Goal: Task Accomplishment & Management: Use online tool/utility

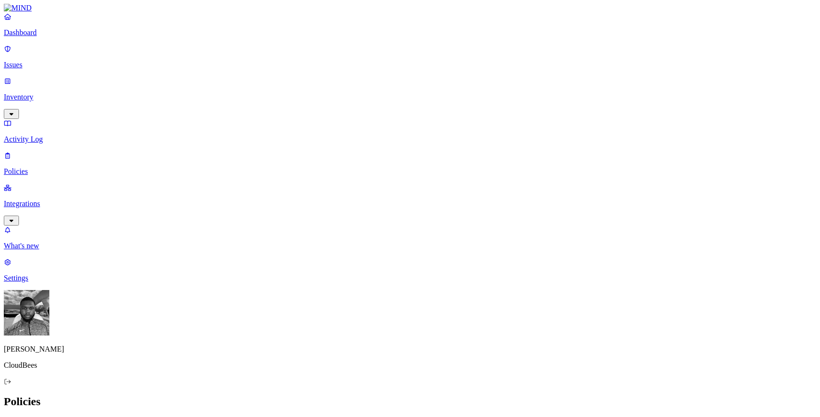
click at [75, 200] on p "Integrations" at bounding box center [410, 204] width 812 height 9
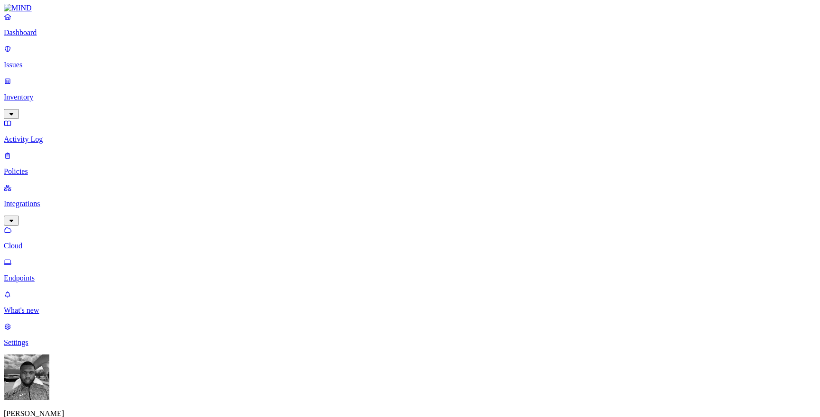
click at [11, 259] on icon at bounding box center [8, 262] width 8 height 6
